Goal: Communication & Community: Answer question/provide support

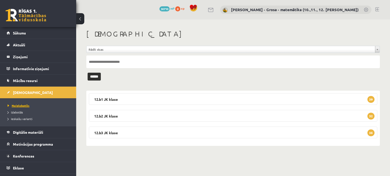
click at [48, 106] on link "Neizlabotās" at bounding box center [39, 105] width 63 height 5
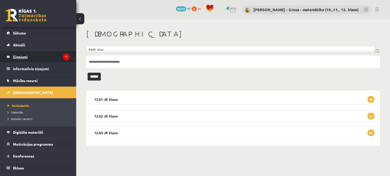
click at [47, 56] on legend "Ziņojumi 1" at bounding box center [41, 57] width 57 height 12
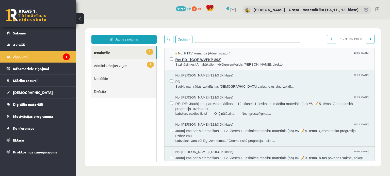
click at [309, 61] on span "Re: PD - [GQF-WVFKP-892]" at bounding box center [272, 59] width 194 height 6
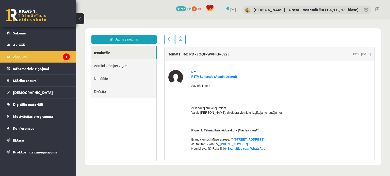
click at [133, 53] on link "Ienākošie" at bounding box center [123, 52] width 64 height 13
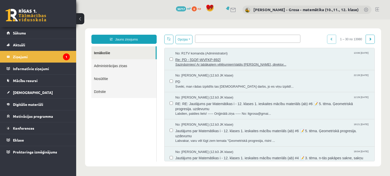
click at [233, 59] on span "Re: PD - [GQF-WVFKP-892]" at bounding box center [272, 59] width 194 height 6
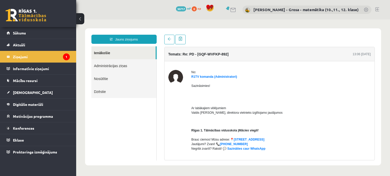
click at [108, 57] on link "Ienākošie" at bounding box center [123, 52] width 64 height 13
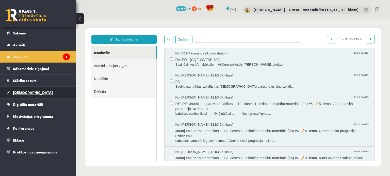
click at [28, 90] on link "[DEMOGRAPHIC_DATA]" at bounding box center [38, 93] width 63 height 12
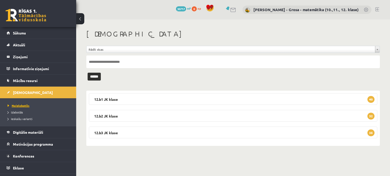
click at [20, 106] on span "Neizlabotās" at bounding box center [19, 106] width 22 height 4
